Goal: Information Seeking & Learning: Learn about a topic

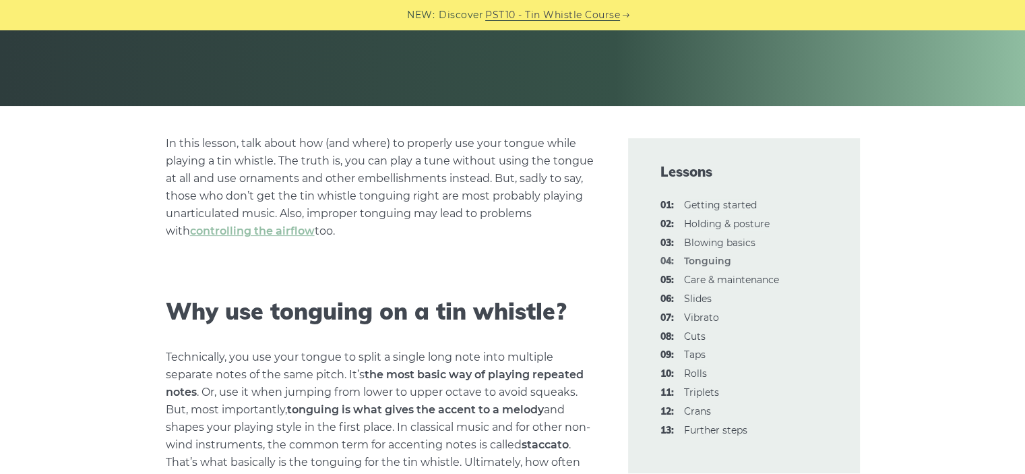
scroll to position [202, 0]
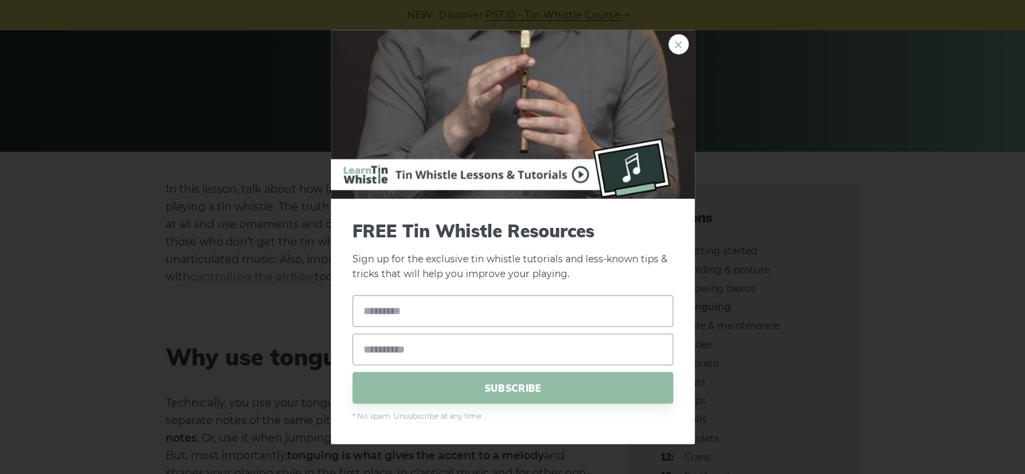
click at [674, 46] on link "×" at bounding box center [678, 44] width 20 height 20
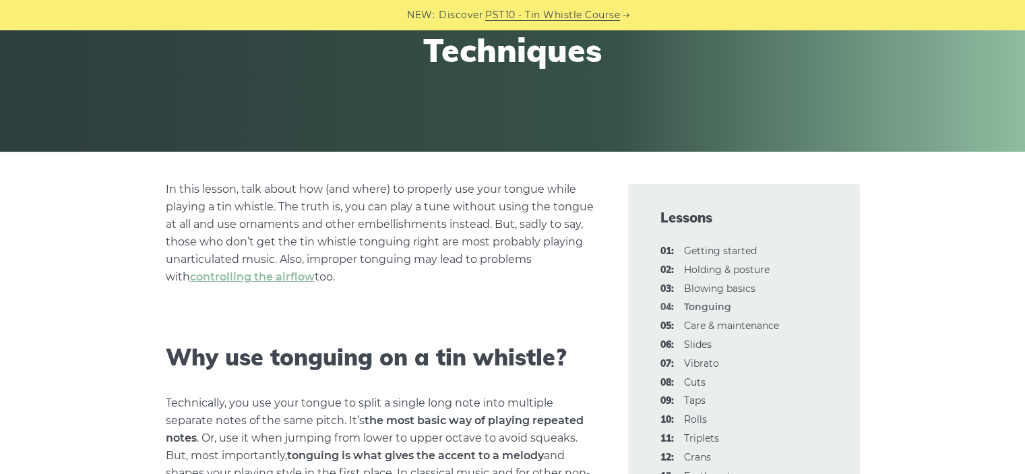
scroll to position [269, 0]
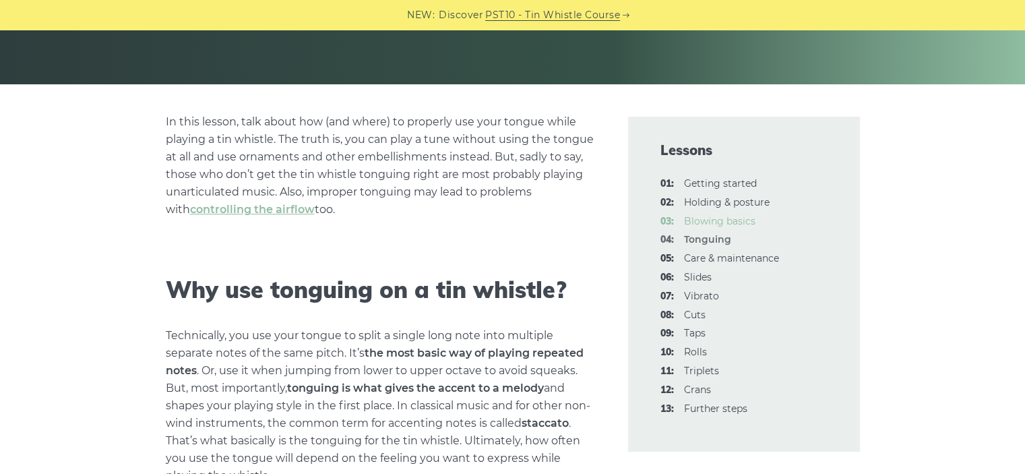
click at [710, 220] on link "03: Blowing basics" at bounding box center [719, 221] width 71 height 12
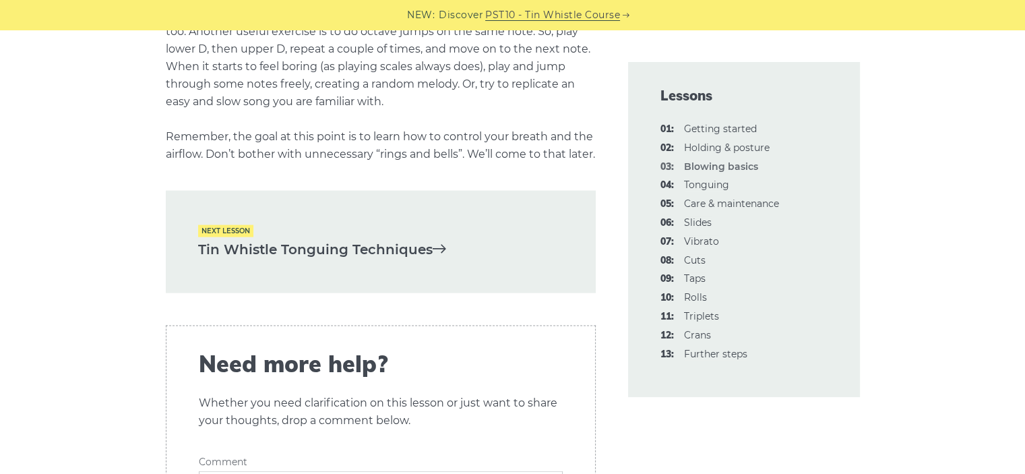
scroll to position [2829, 0]
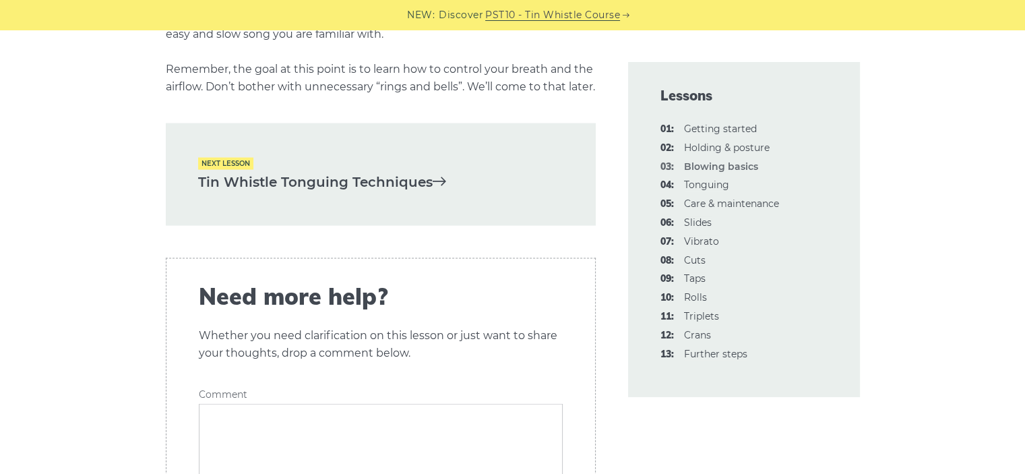
click at [315, 193] on link "Tin Whistle Tonguing Techniques" at bounding box center [380, 182] width 365 height 22
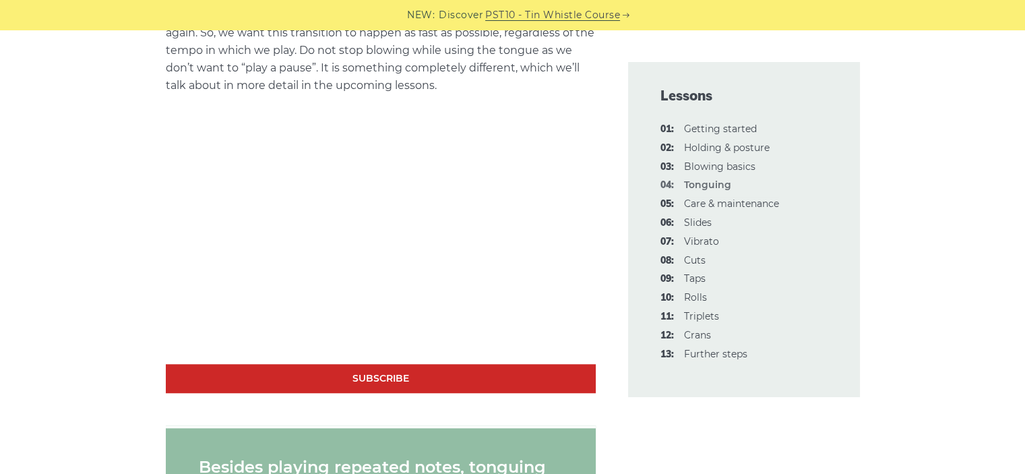
scroll to position [1010, 0]
